Goal: Entertainment & Leisure: Consume media (video, audio)

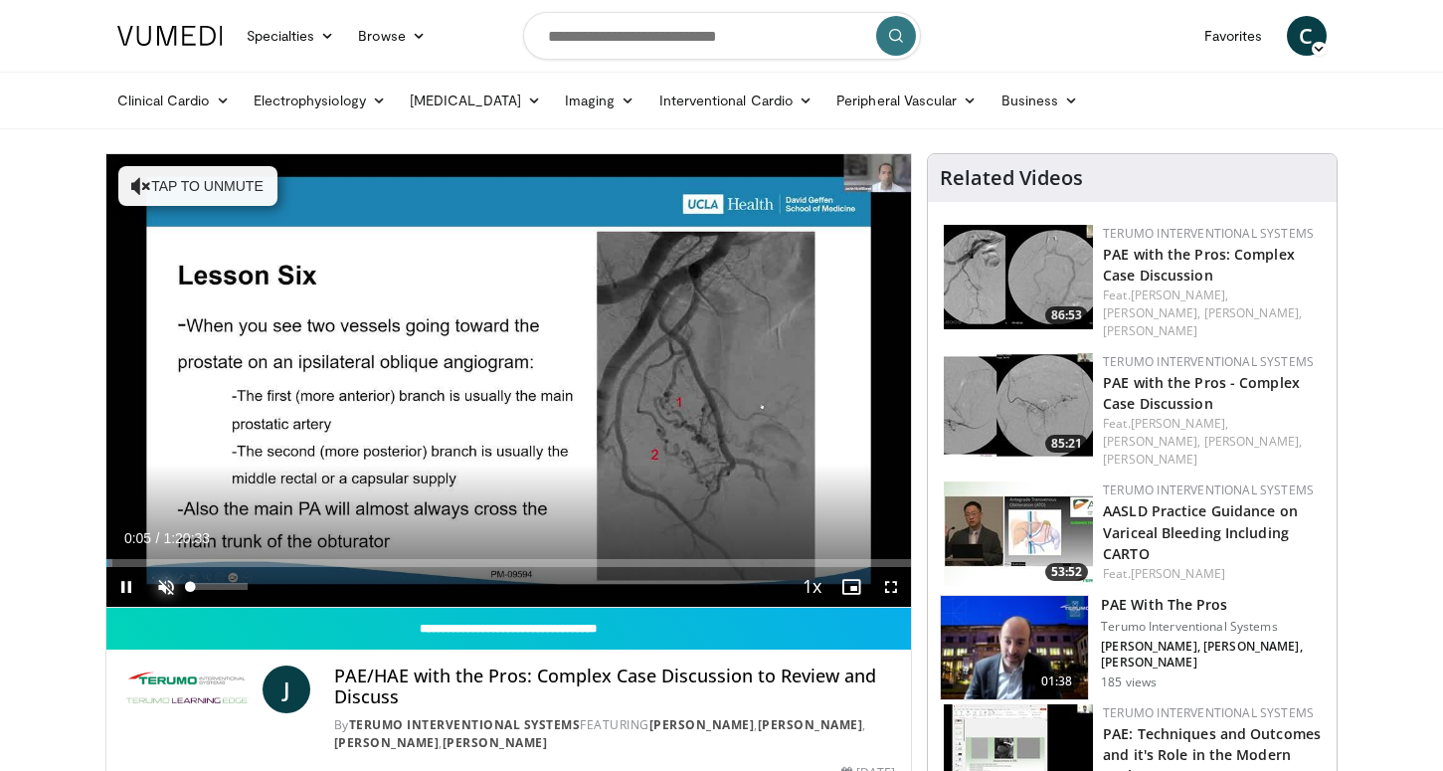
click at [168, 587] on span "Video Player" at bounding box center [166, 587] width 40 height 40
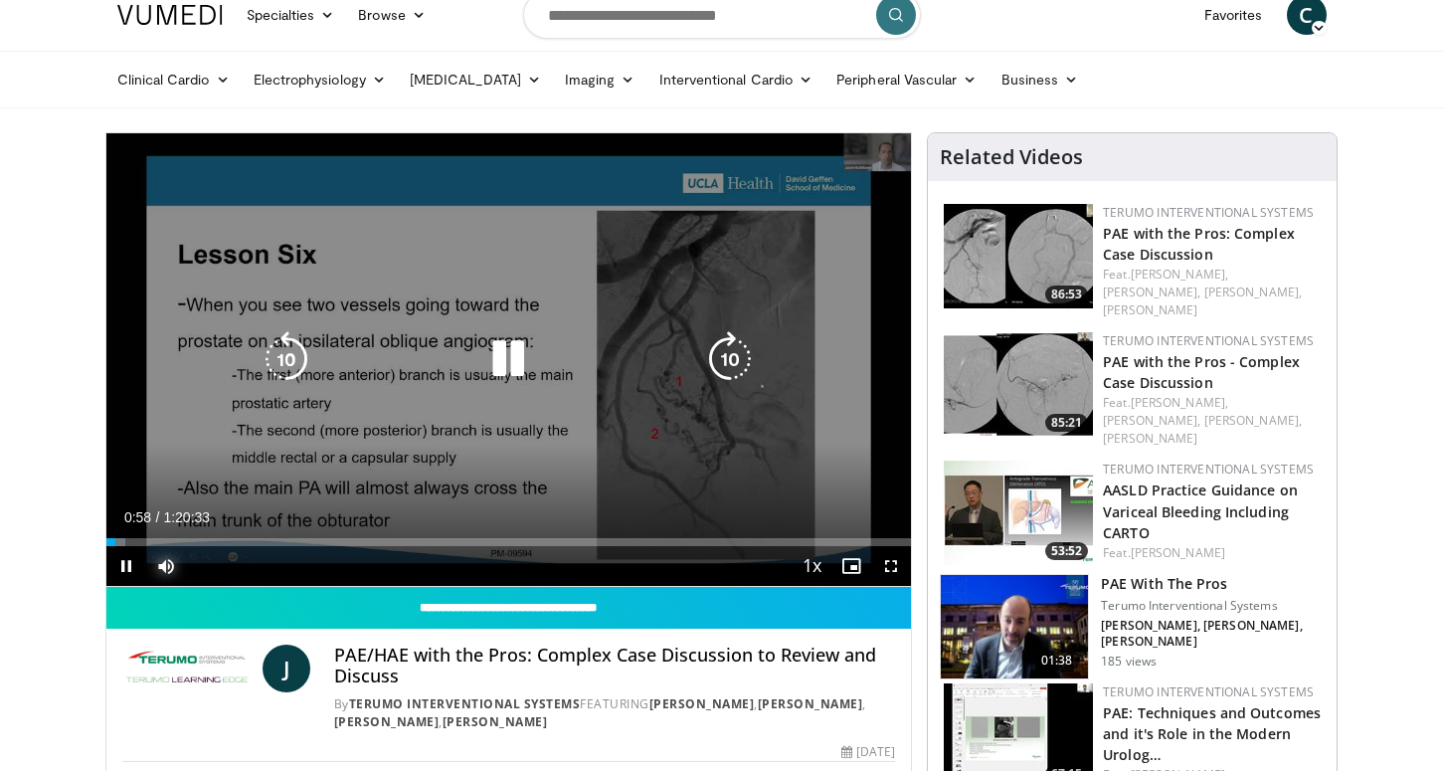
scroll to position [30, 0]
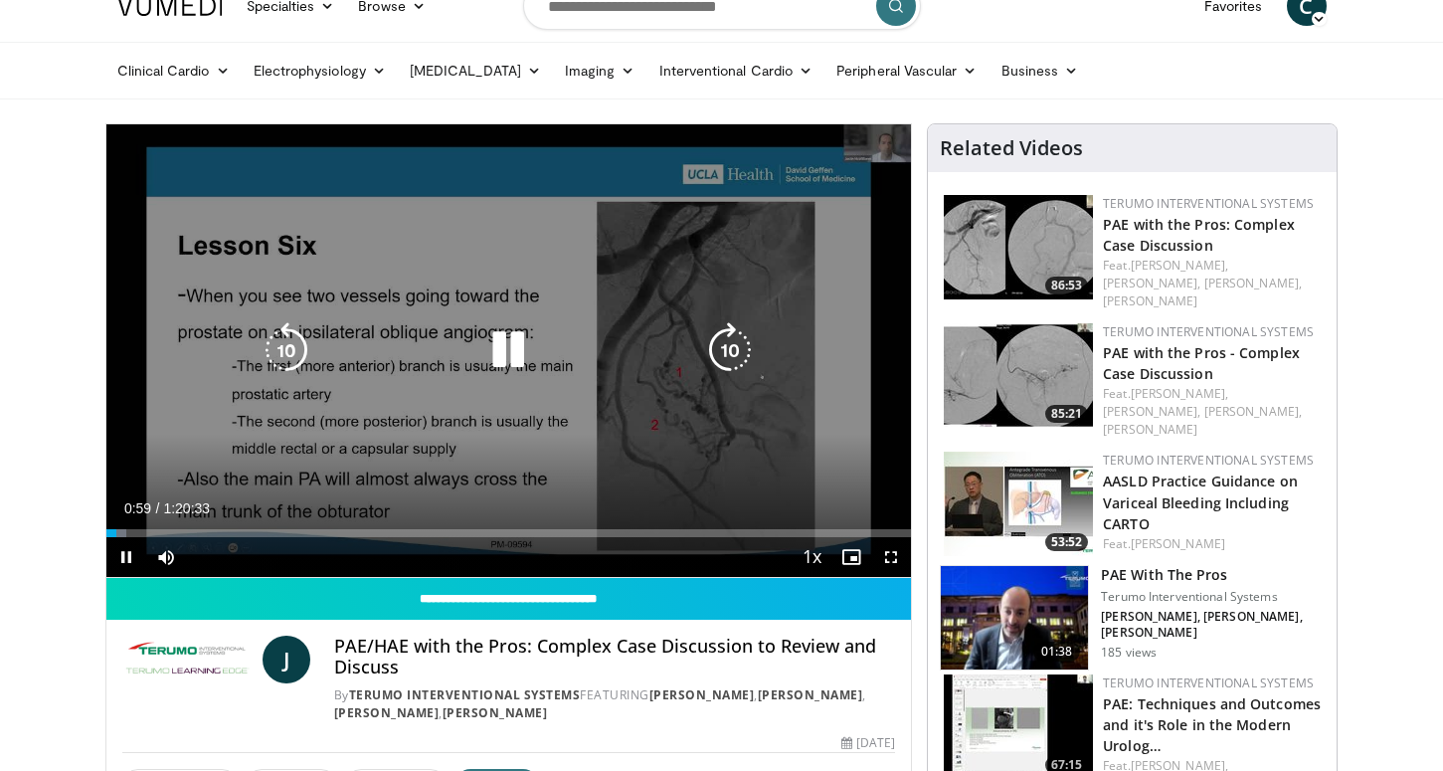
click at [512, 348] on icon "Video Player" at bounding box center [508, 350] width 56 height 56
drag, startPoint x: 231, startPoint y: 157, endPoint x: 125, endPoint y: 164, distance: 105.6
click at [125, 164] on div "10 seconds Tap to unmute" at bounding box center [508, 350] width 805 height 452
click at [502, 352] on icon "Video Player" at bounding box center [508, 350] width 56 height 56
click at [503, 353] on icon "Video Player" at bounding box center [508, 350] width 56 height 56
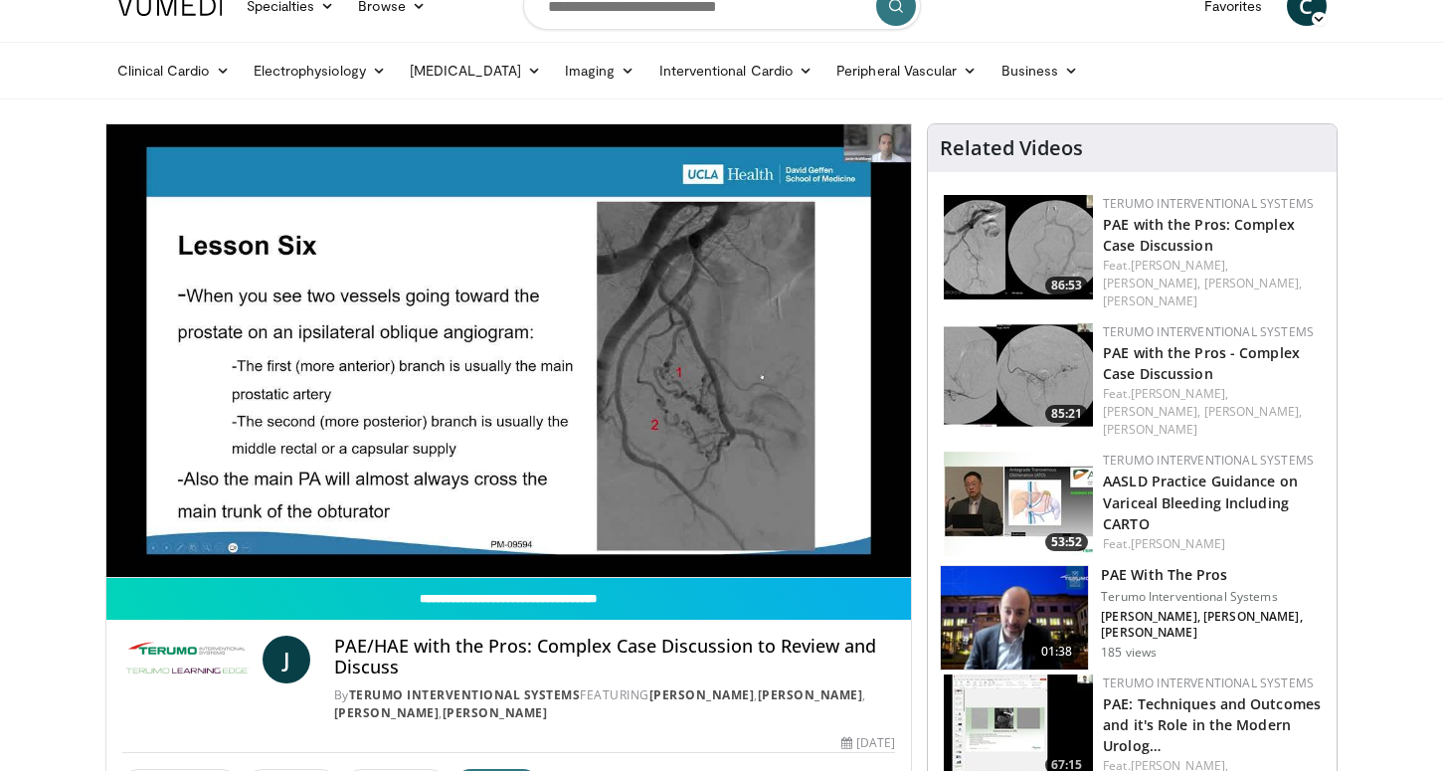
click at [131, 527] on video-js "**********" at bounding box center [508, 350] width 805 height 453
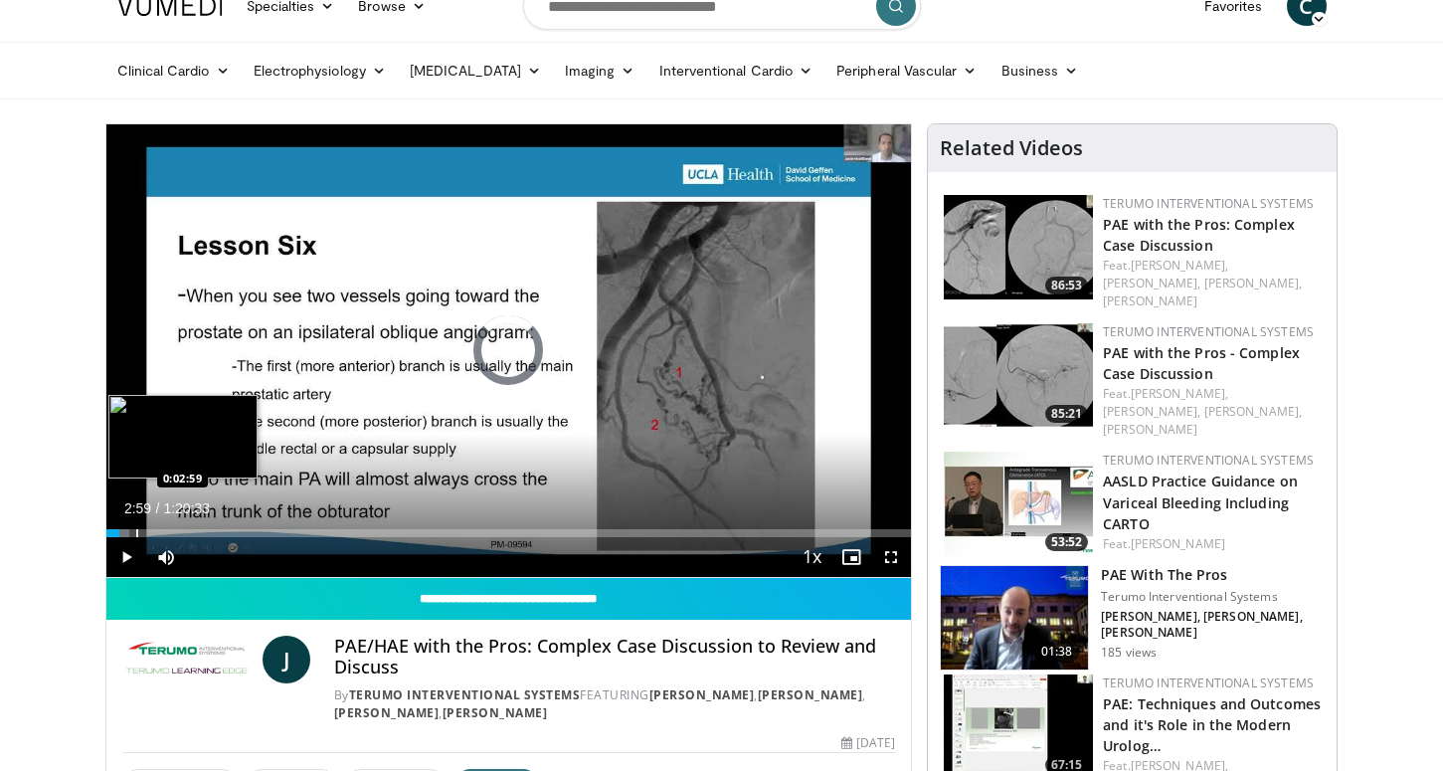
click at [136, 531] on div "Progress Bar" at bounding box center [137, 533] width 2 height 8
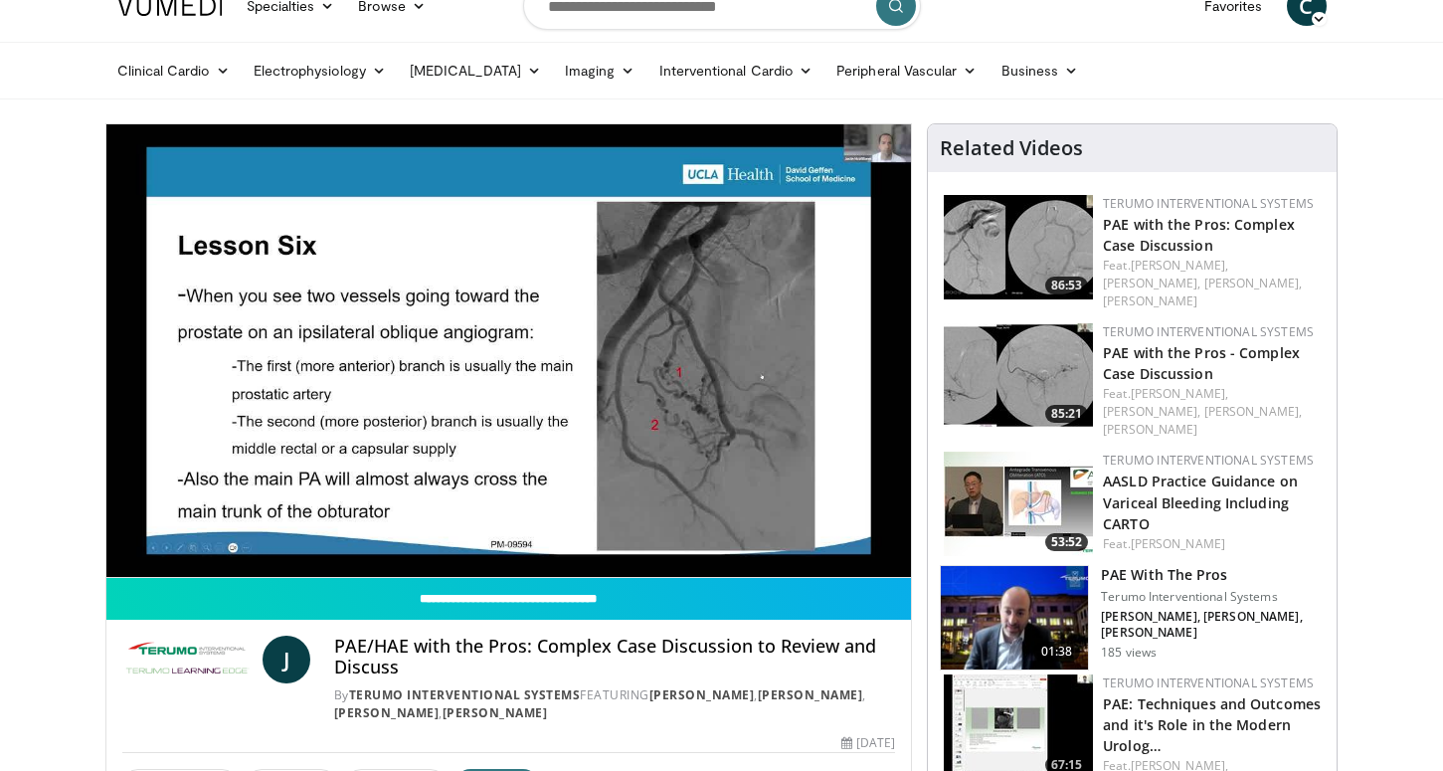
click at [132, 535] on video-js "**********" at bounding box center [508, 350] width 805 height 453
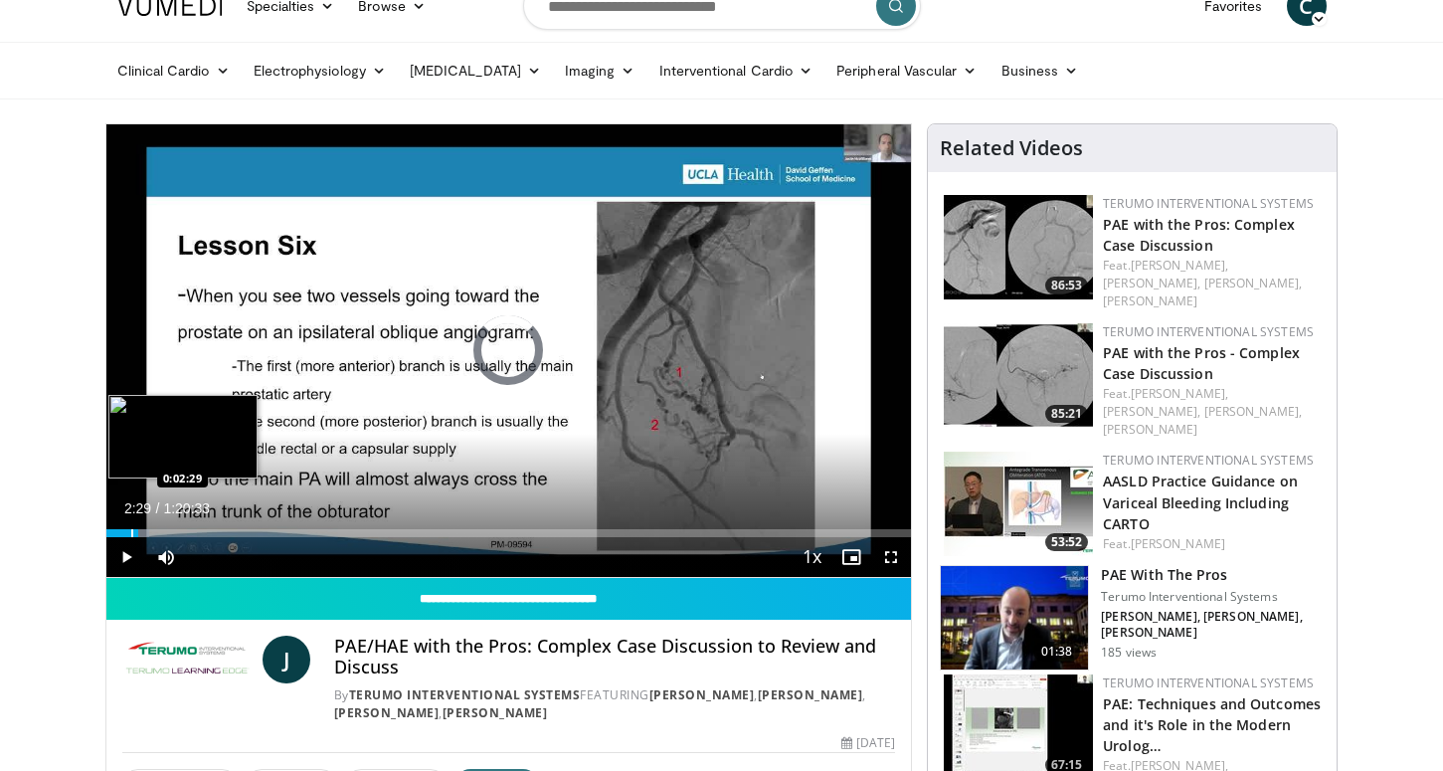
click at [131, 534] on div "Progress Bar" at bounding box center [132, 533] width 2 height 8
click at [141, 532] on div "Progress Bar" at bounding box center [142, 533] width 2 height 8
click at [155, 532] on div "Progress Bar" at bounding box center [156, 533] width 2 height 8
click at [164, 535] on div "Progress Bar" at bounding box center [160, 533] width 12 height 8
click at [175, 536] on div "Progress Bar" at bounding box center [176, 533] width 2 height 8
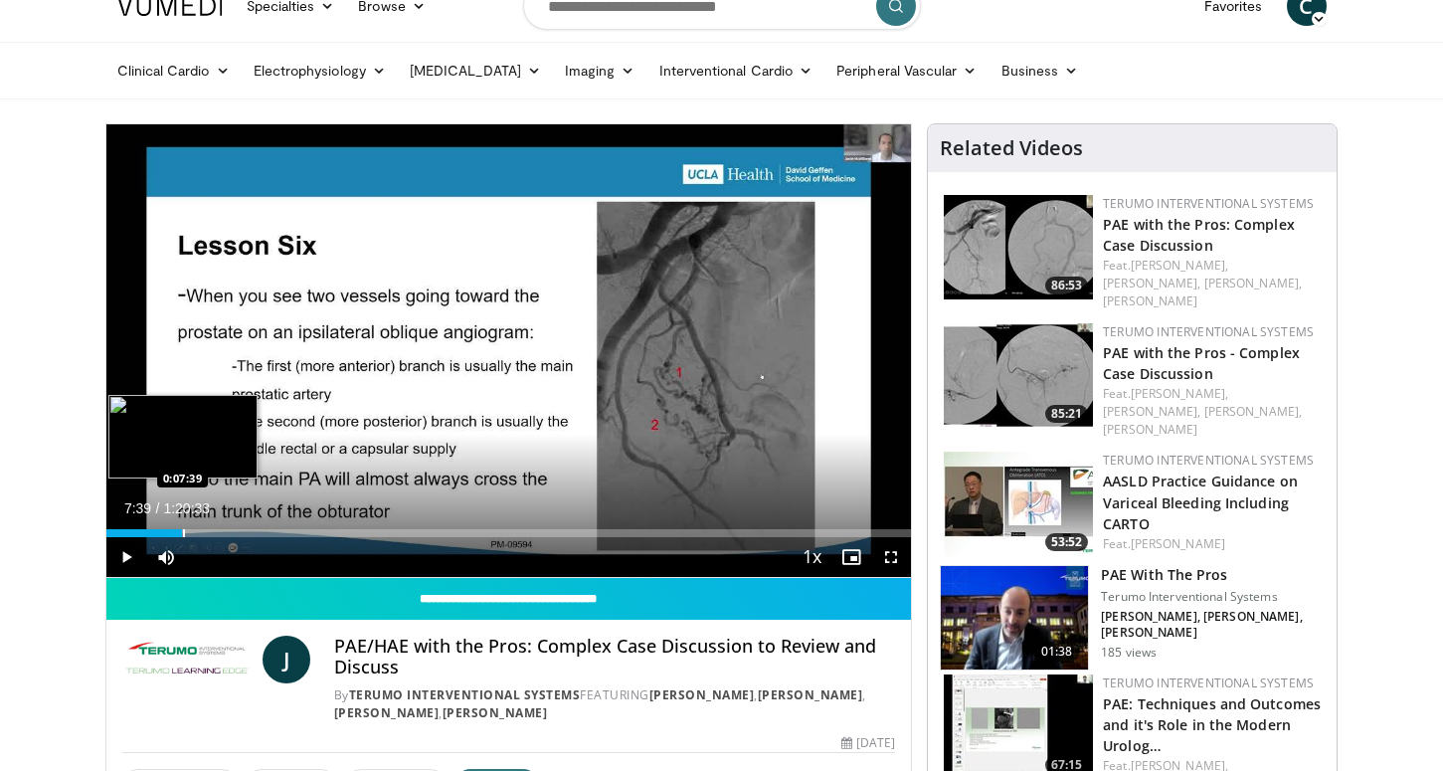
click at [183, 535] on div "Progress Bar" at bounding box center [184, 533] width 2 height 8
click at [194, 535] on div "Progress Bar" at bounding box center [195, 533] width 2 height 8
click at [206, 533] on div "Progress Bar" at bounding box center [207, 533] width 2 height 8
click at [225, 533] on div "Progress Bar" at bounding box center [226, 533] width 2 height 8
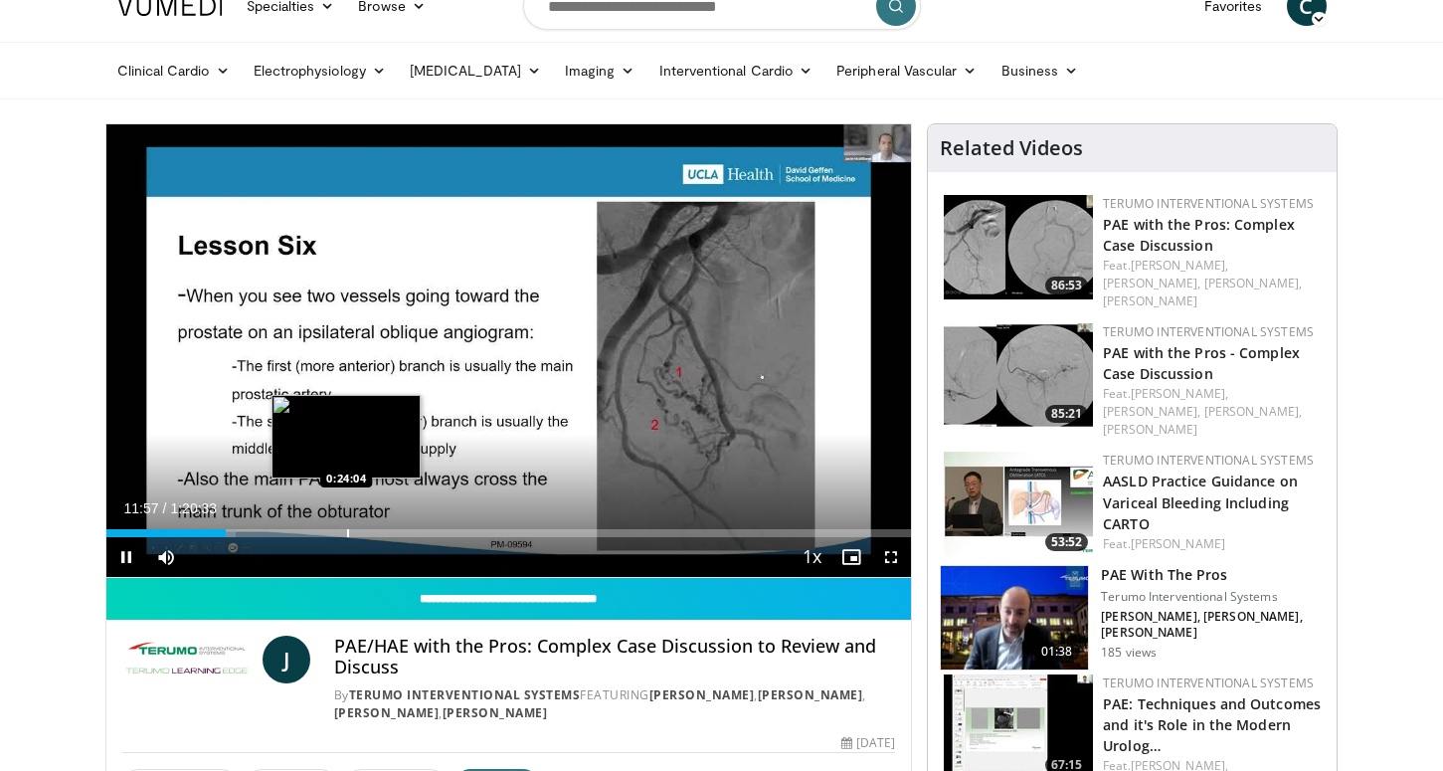
click at [346, 528] on div "Loaded : 16.14% 0:11:57 0:24:04" at bounding box center [508, 527] width 805 height 19
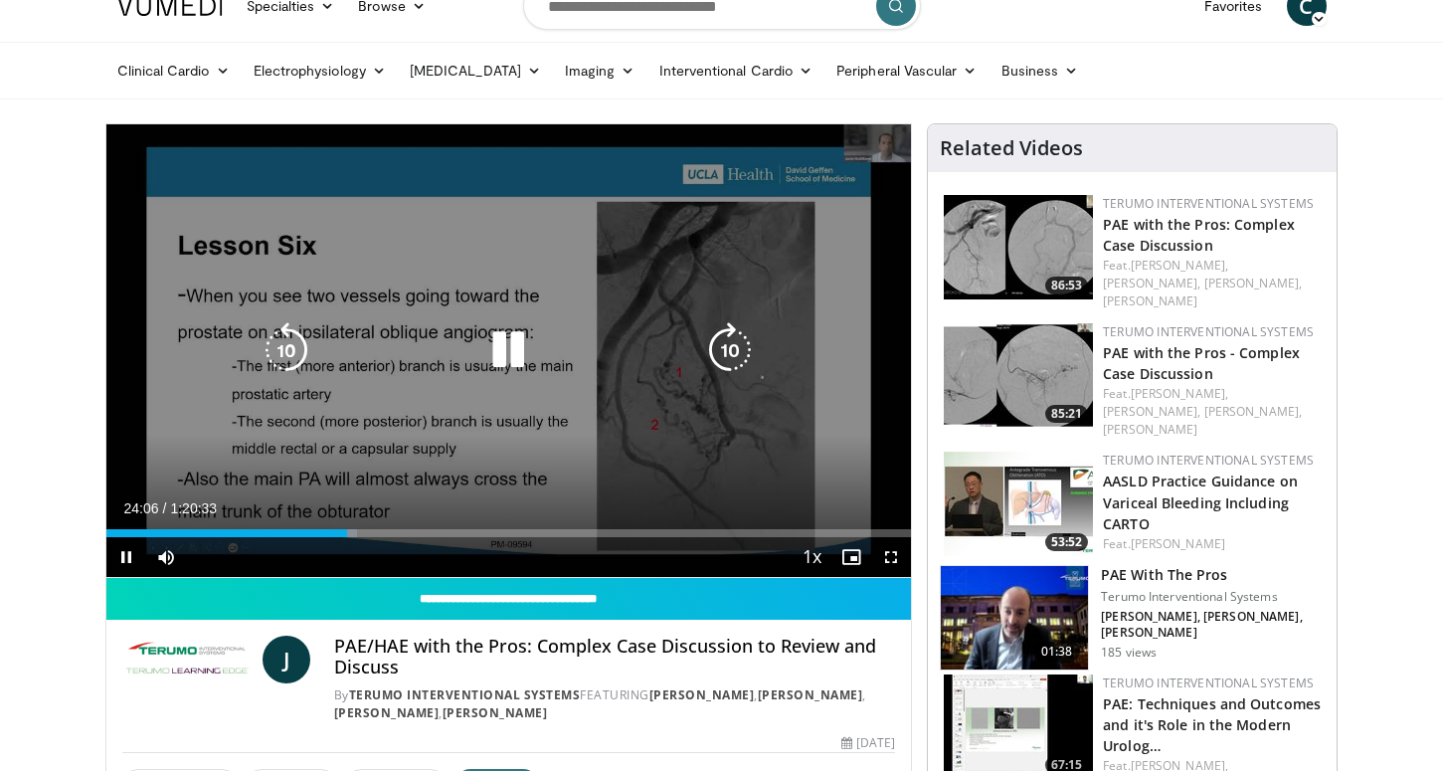
click at [390, 456] on div "10 seconds Tap to unmute" at bounding box center [508, 350] width 805 height 452
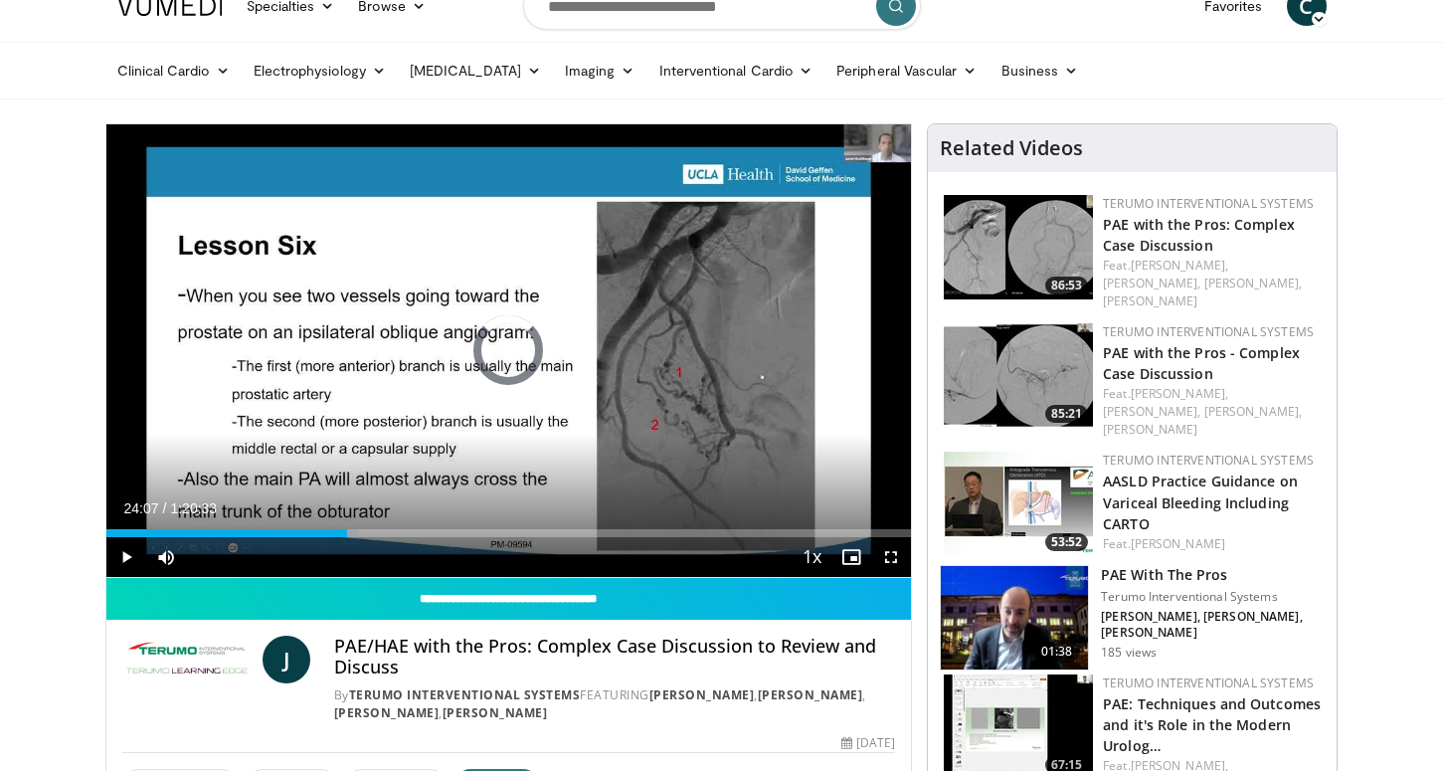
click at [440, 534] on div "Progress Bar" at bounding box center [441, 533] width 2 height 8
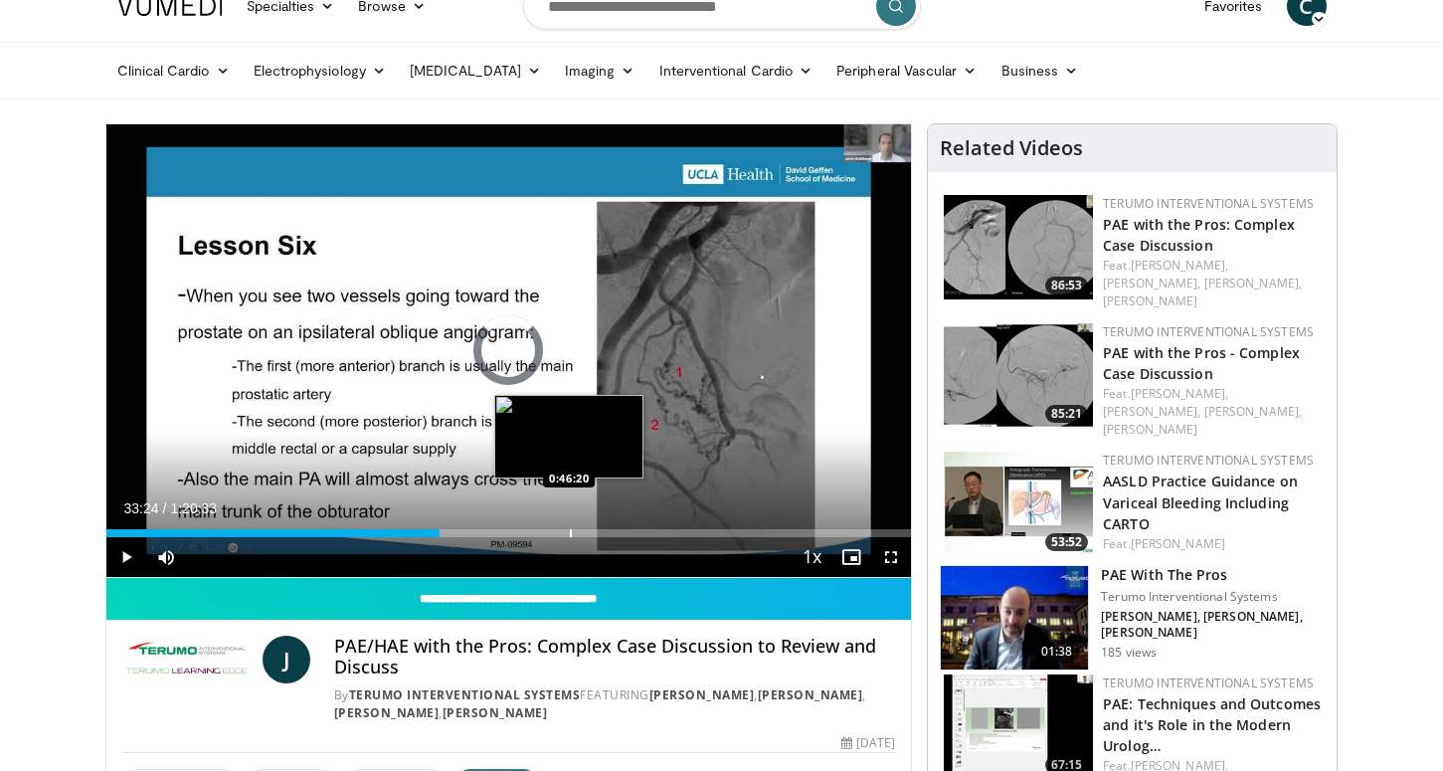
click at [569, 527] on div "Loaded : 0.00% 0:33:24 0:46:20" at bounding box center [508, 527] width 805 height 19
click at [554, 529] on div "Progress Bar" at bounding box center [555, 533] width 2 height 8
click at [586, 526] on div "Loaded : 0.00% 0:44:45 0:48:02" at bounding box center [508, 527] width 805 height 19
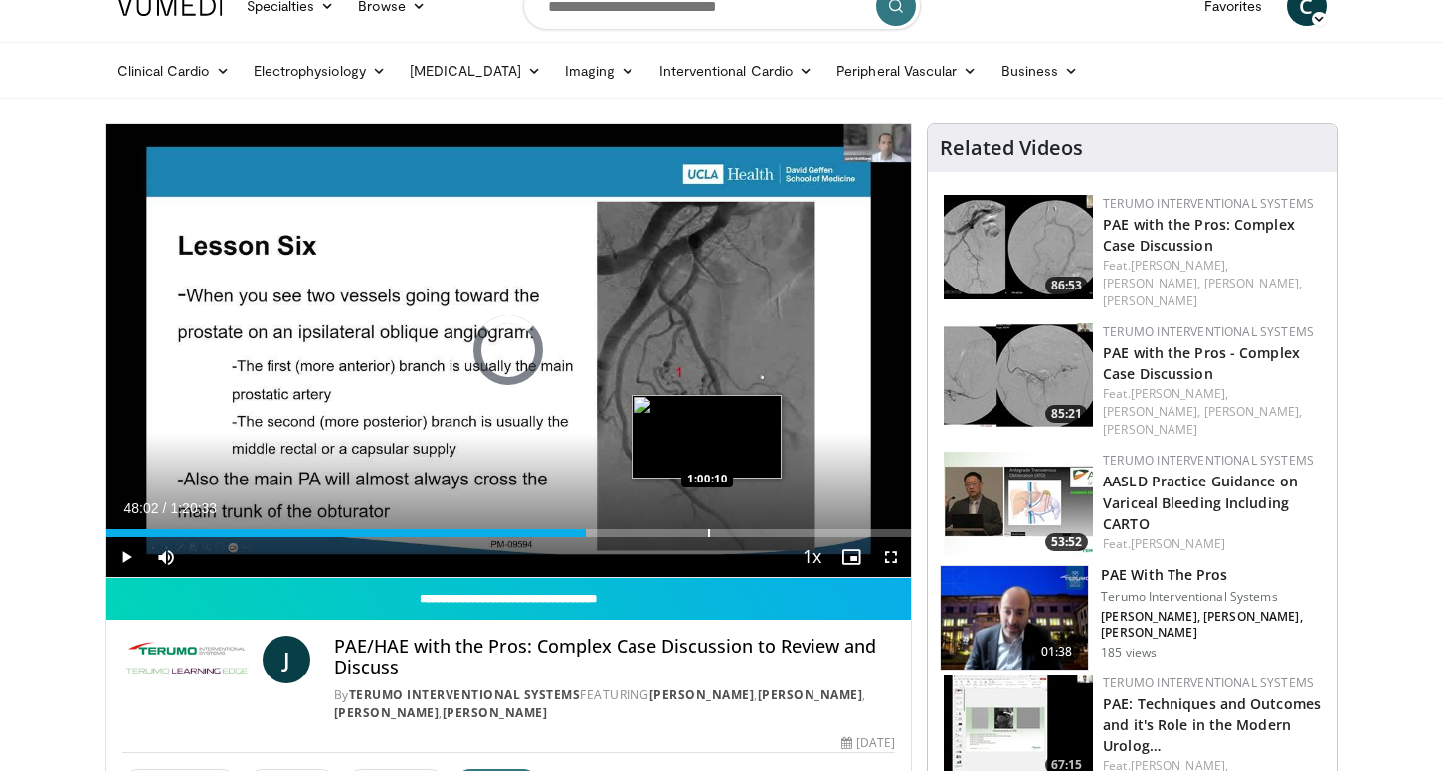
click at [707, 526] on div "Loaded : 0.00% 0:48:02 1:00:10" at bounding box center [508, 527] width 805 height 19
click at [699, 526] on div "Loaded : 75.94% 1:00:10 0:59:22" at bounding box center [508, 527] width 805 height 19
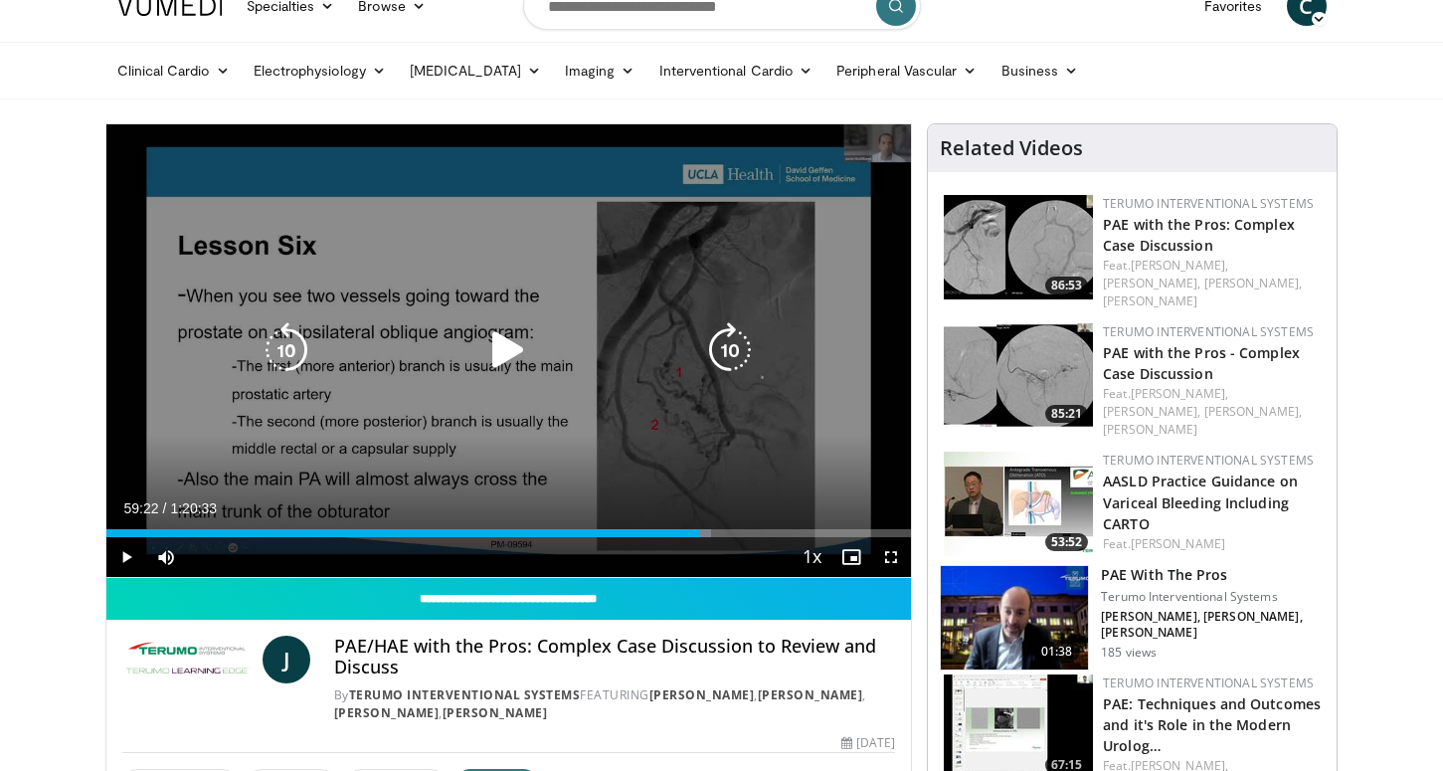
click at [506, 349] on icon "Video Player" at bounding box center [508, 350] width 56 height 56
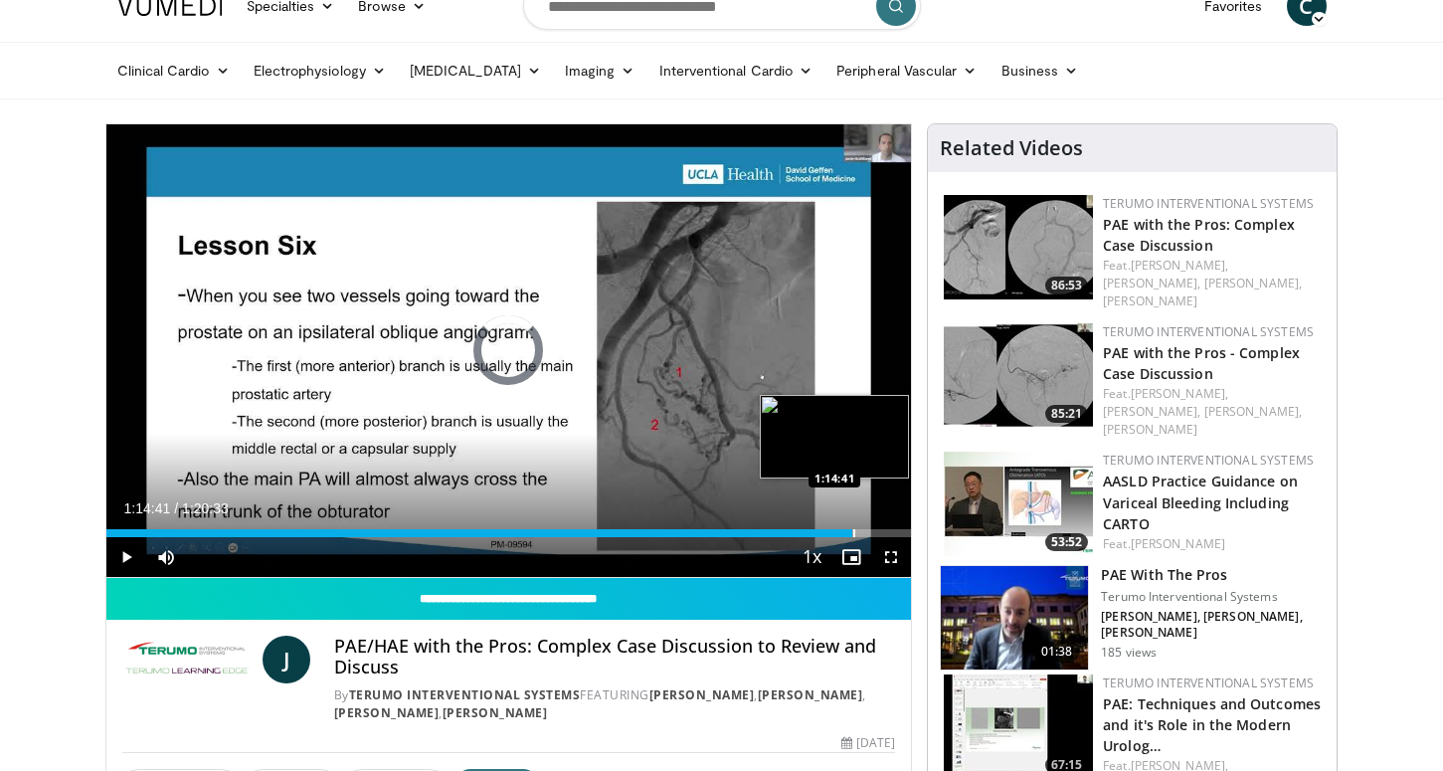
click at [853, 531] on div "Progress Bar" at bounding box center [854, 533] width 2 height 8
click at [847, 529] on div "Progress Bar" at bounding box center [848, 533] width 2 height 8
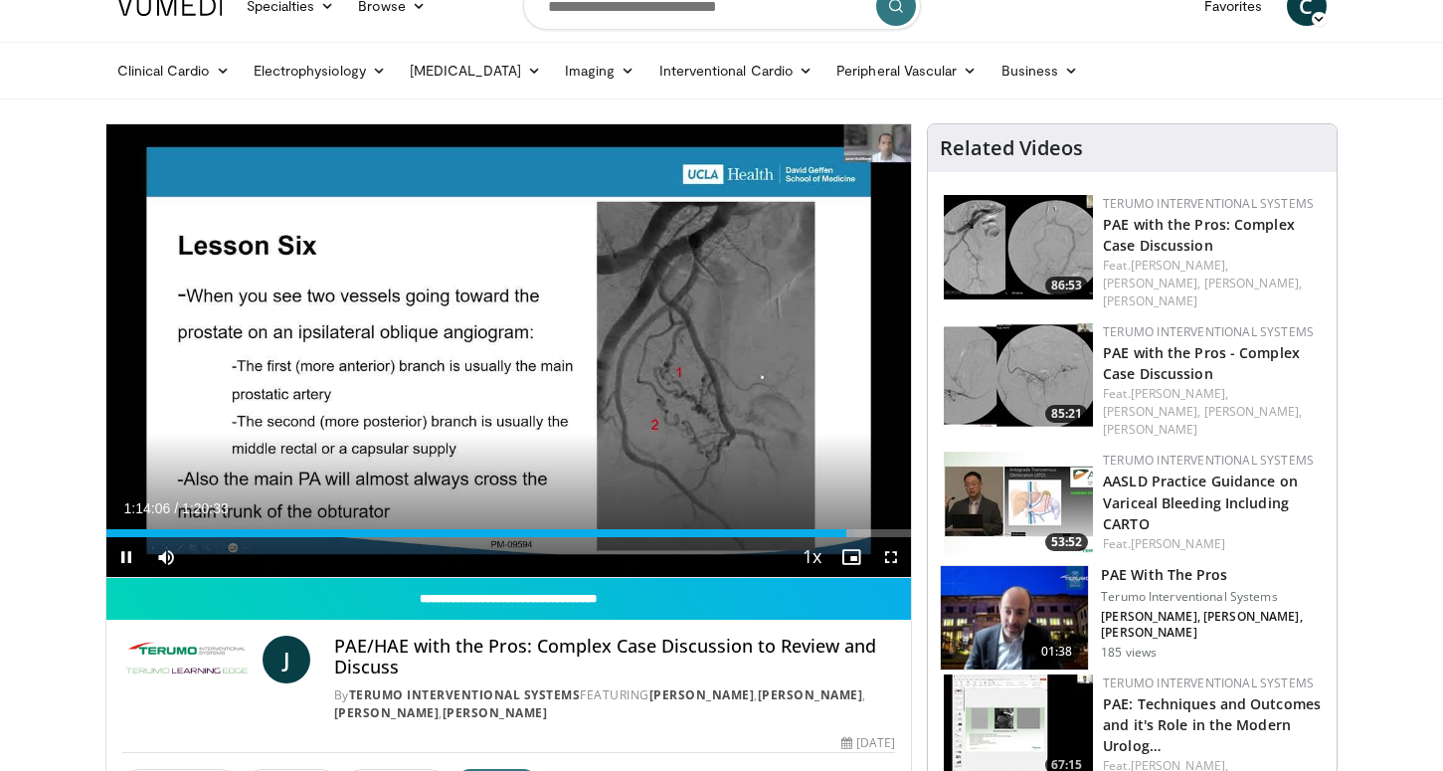
click at [809, 507] on div "Current Time 1:14:06 / Duration 1:20:33" at bounding box center [508, 508] width 805 height 18
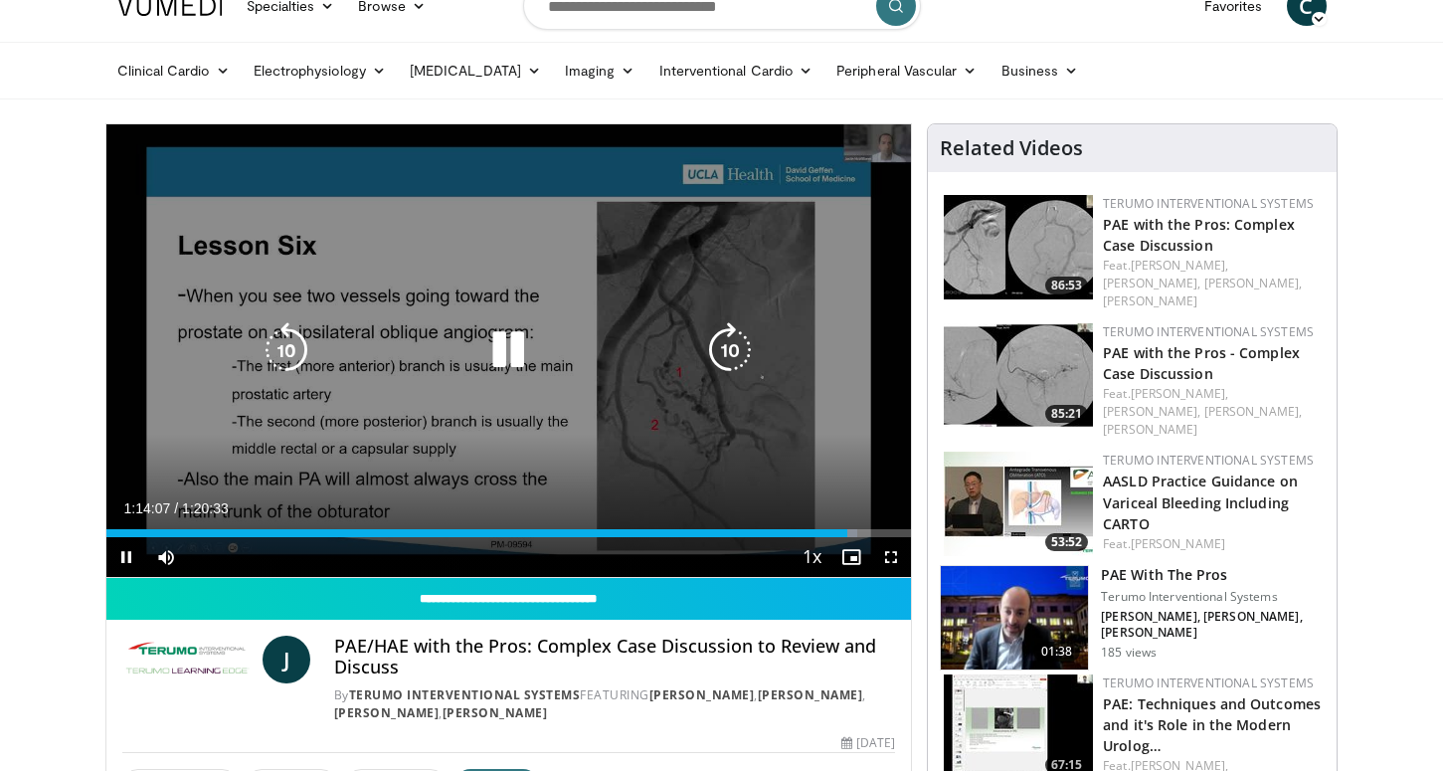
click at [499, 354] on icon "Video Player" at bounding box center [508, 350] width 56 height 56
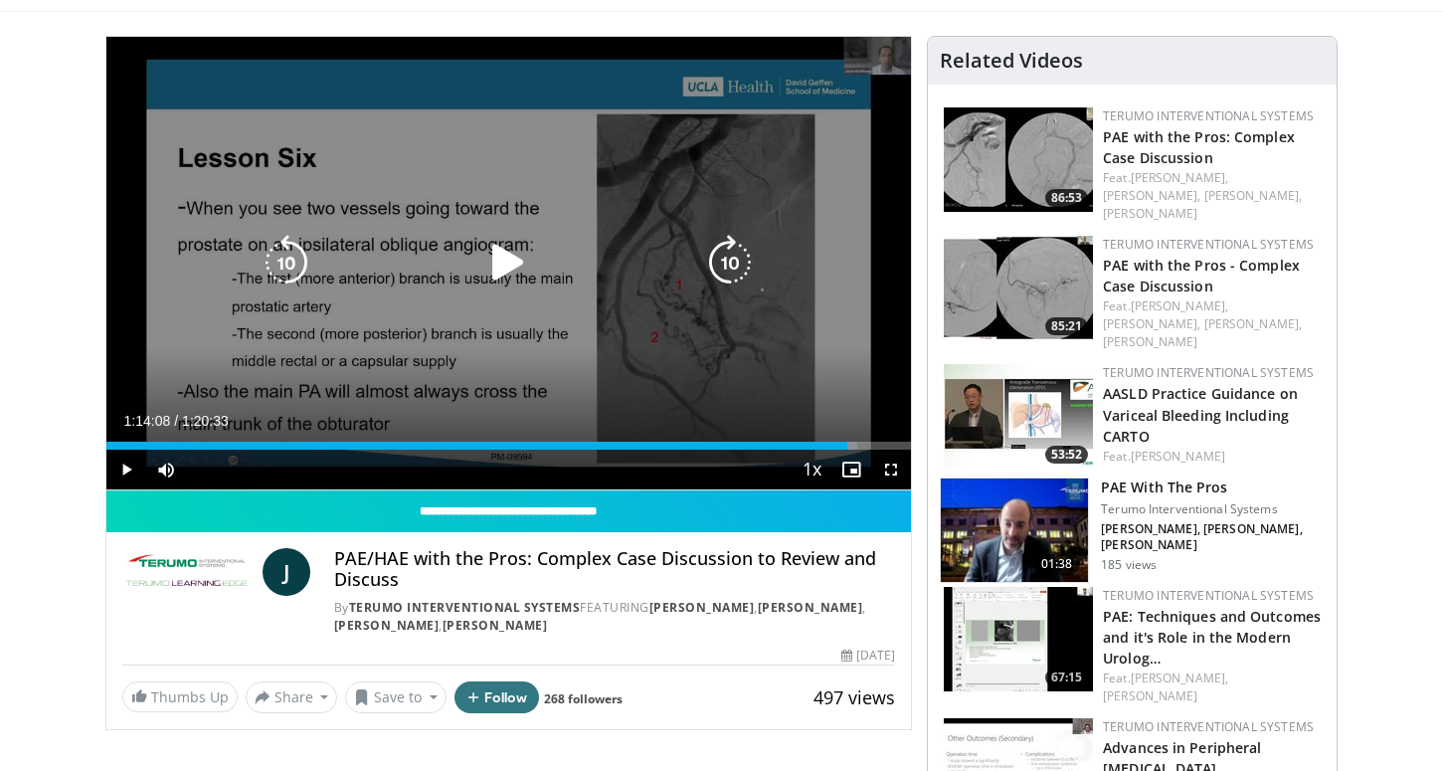
scroll to position [116, 0]
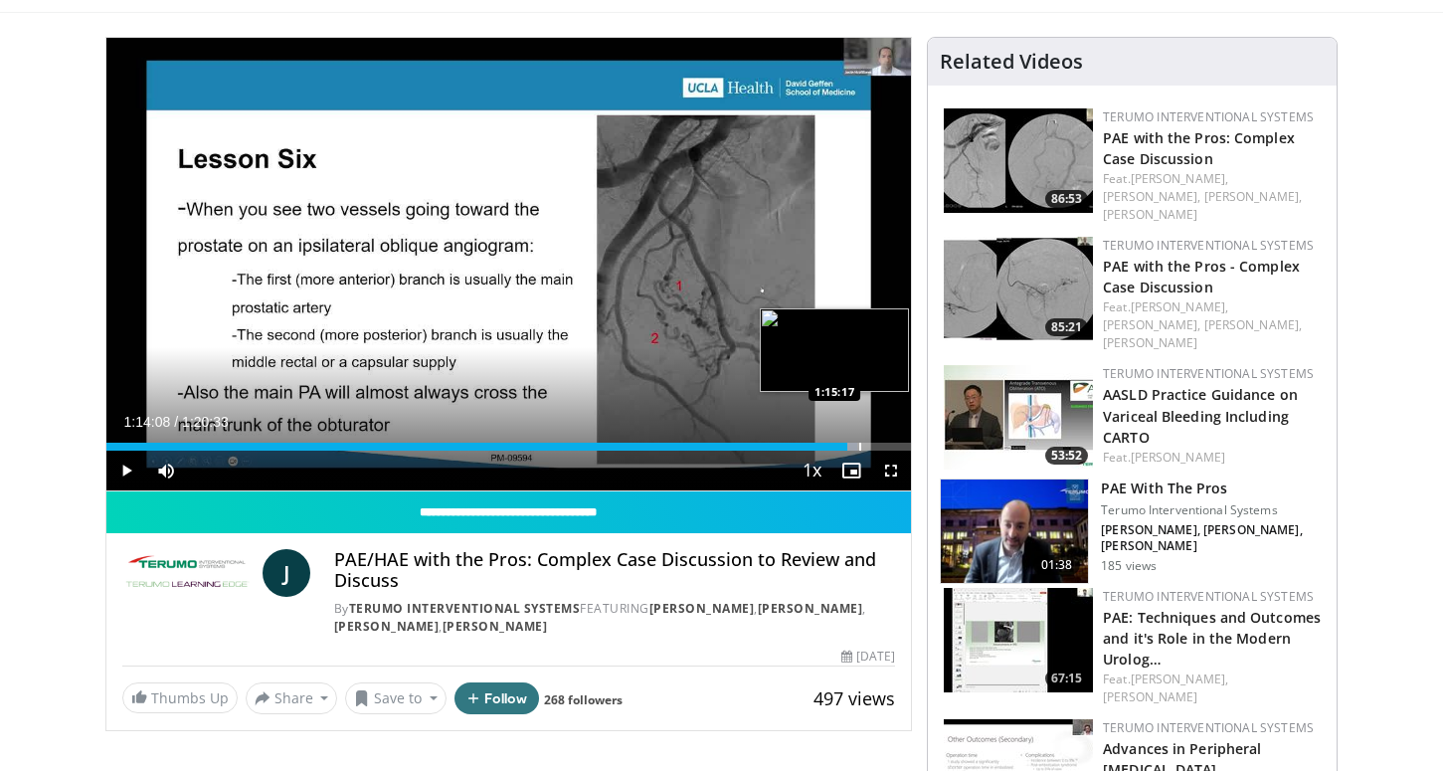
click at [859, 443] on div "Progress Bar" at bounding box center [860, 446] width 2 height 8
click at [873, 444] on div "Progress Bar" at bounding box center [874, 446] width 2 height 8
click at [877, 444] on div "Progress Bar" at bounding box center [877, 446] width 2 height 8
click at [890, 447] on div "Progress Bar" at bounding box center [891, 446] width 2 height 8
click at [899, 455] on span "Video Player" at bounding box center [891, 470] width 40 height 40
